Goal: Transaction & Acquisition: Purchase product/service

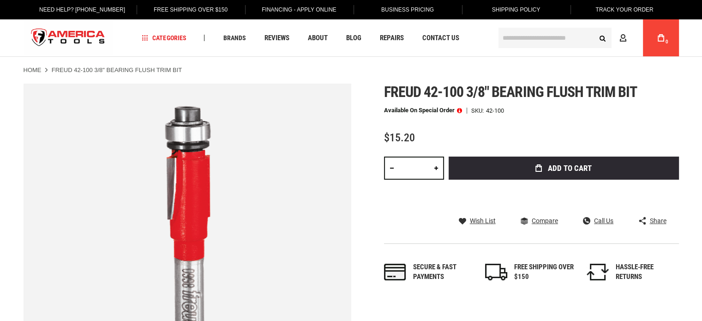
drag, startPoint x: 0, startPoint y: 0, endPoint x: 701, endPoint y: 34, distance: 701.8
click at [701, 34] on div "Language English Español Need Help? [PHONE_NUMBER] Free Shipping Over $150 Fina…" at bounding box center [351, 28] width 702 height 57
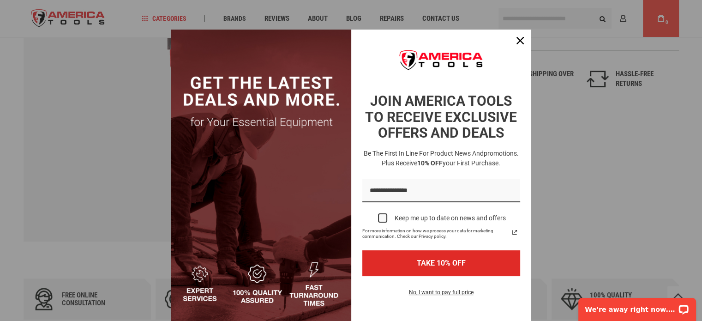
scroll to position [75, 0]
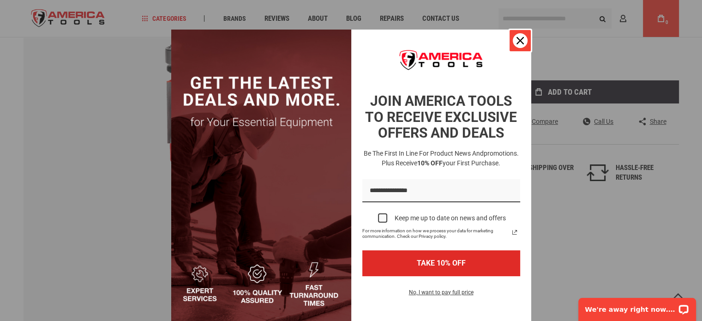
click at [517, 41] on icon "close icon" at bounding box center [520, 40] width 7 height 7
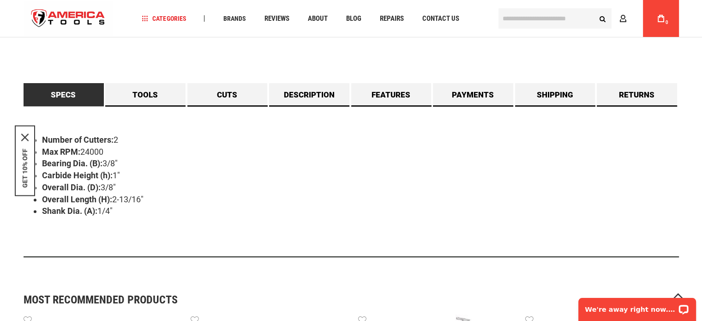
scroll to position [458, 0]
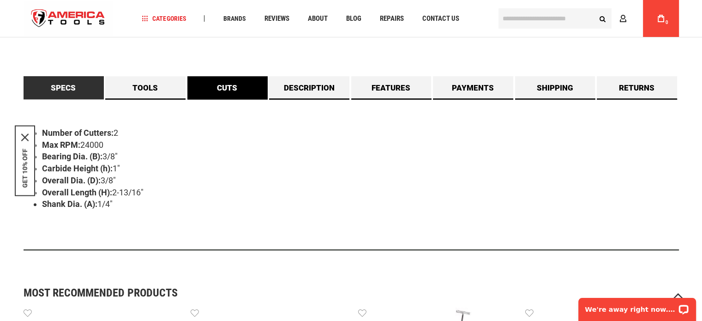
click at [218, 82] on link "Cuts" at bounding box center [227, 87] width 80 height 23
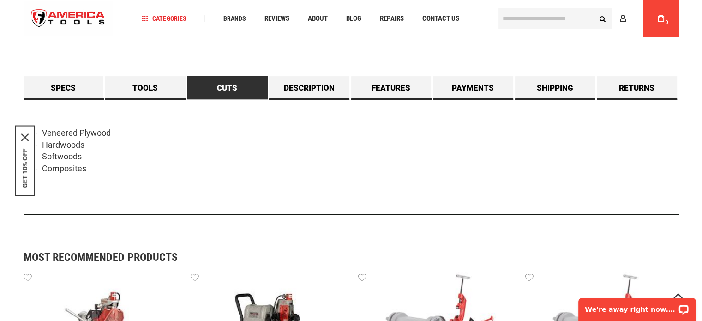
drag, startPoint x: 698, startPoint y: 129, endPoint x: 698, endPoint y: 136, distance: 7.4
click at [698, 136] on div "Language English Español Need Help? [PHONE_NUMBER] Free Shipping Over $150 Fina…" at bounding box center [351, 254] width 702 height 1424
drag, startPoint x: 702, startPoint y: 124, endPoint x: 706, endPoint y: 131, distance: 7.9
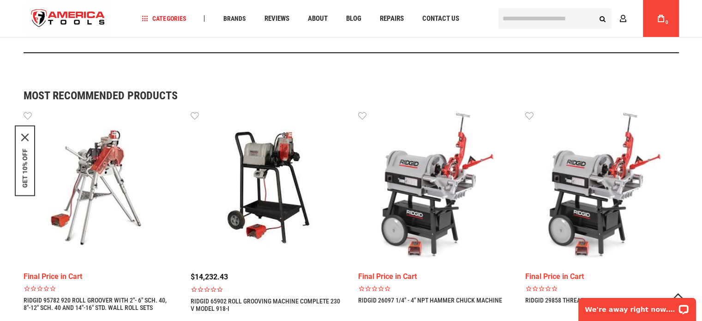
scroll to position [642, 0]
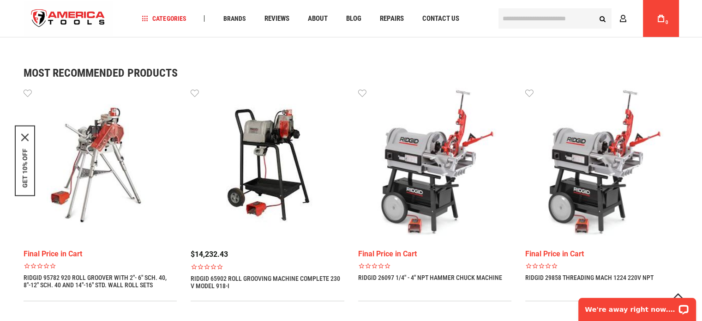
click at [587, 175] on img at bounding box center [602, 165] width 154 height 154
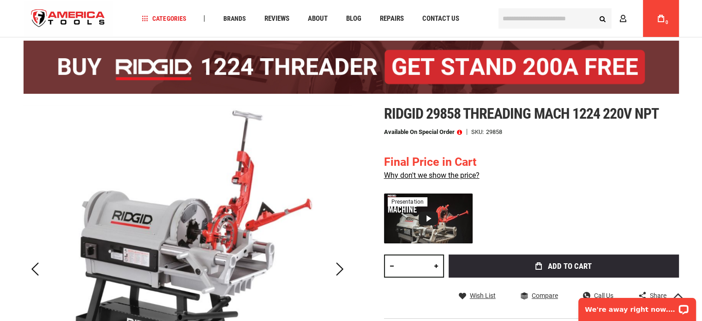
scroll to position [216, 0]
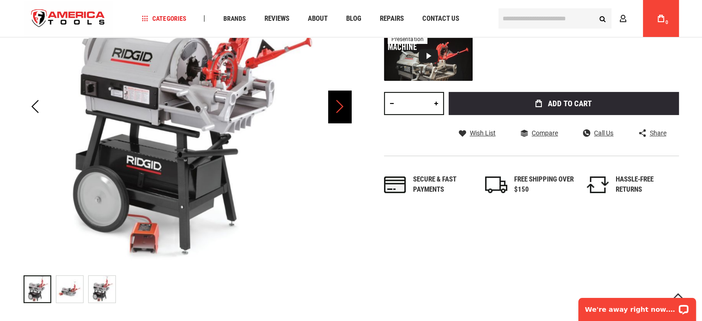
click at [343, 103] on div "Next" at bounding box center [339, 107] width 23 height 32
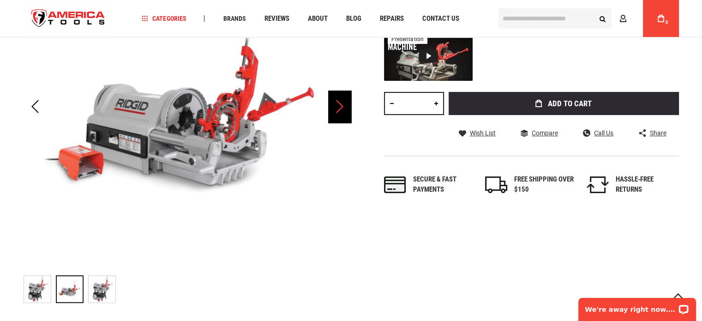
click at [344, 107] on div "Next" at bounding box center [339, 107] width 23 height 32
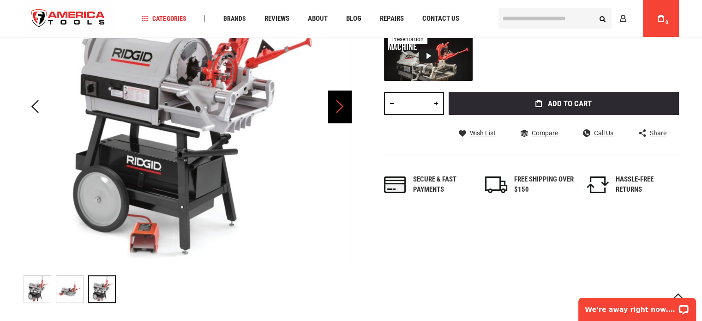
click at [344, 107] on div "Next" at bounding box center [339, 107] width 23 height 32
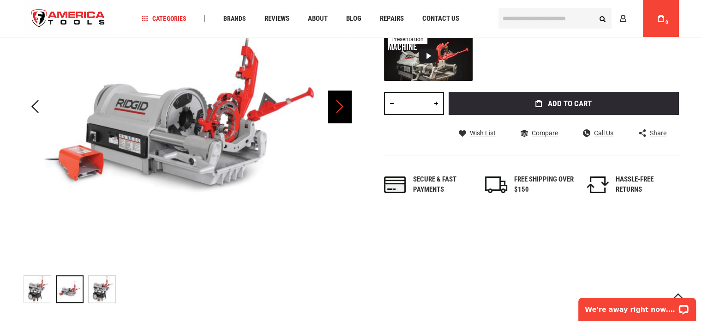
click at [344, 107] on div "Next" at bounding box center [339, 107] width 23 height 32
